Goal: Information Seeking & Learning: Learn about a topic

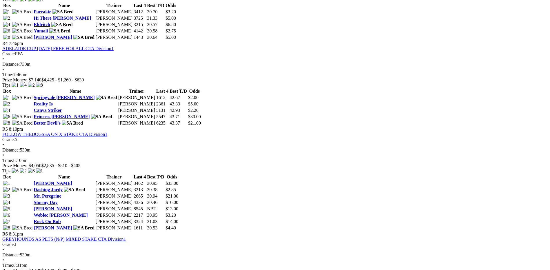
scroll to position [493, 0]
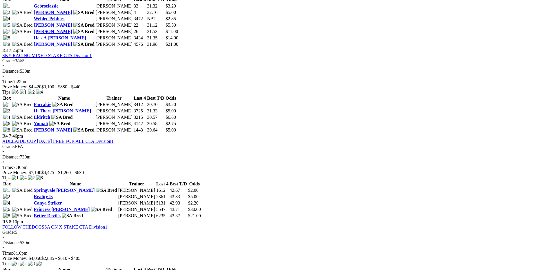
scroll to position [464, 0]
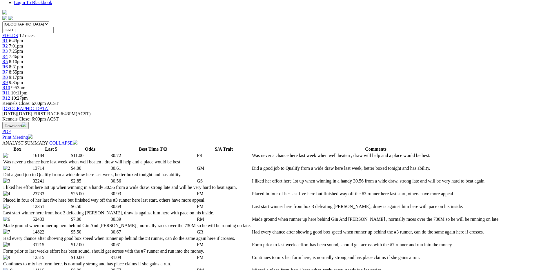
scroll to position [203, 0]
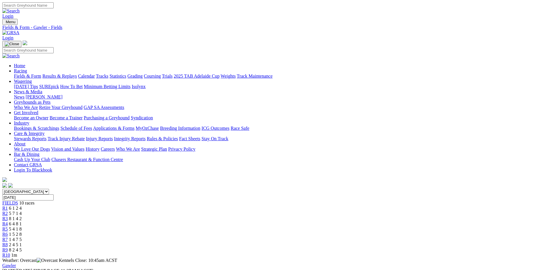
click at [41, 74] on link "Fields & Form" at bounding box center [27, 76] width 27 height 5
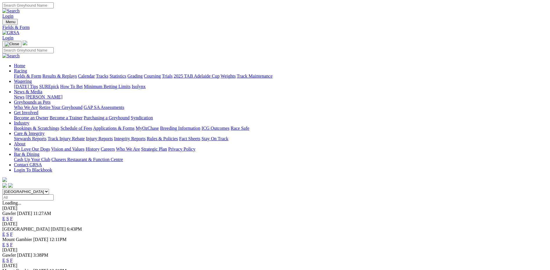
click at [13, 258] on link "F" at bounding box center [11, 260] width 3 height 5
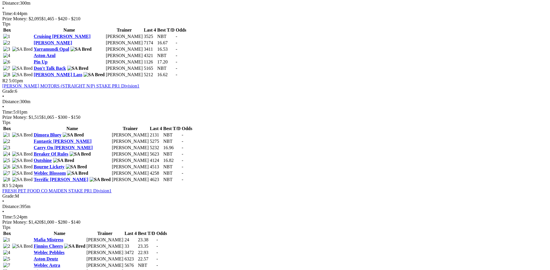
scroll to position [319, 0]
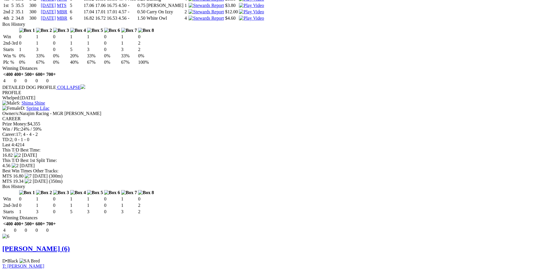
scroll to position [1653, 0]
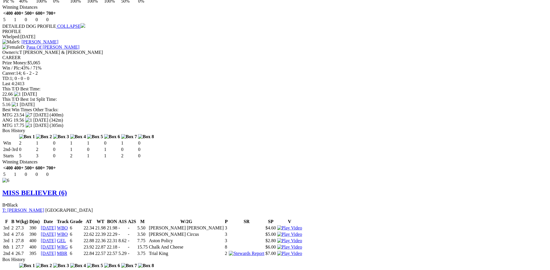
scroll to position [1334, 0]
